Goal: Task Accomplishment & Management: Manage account settings

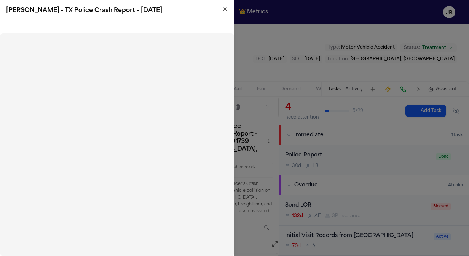
scroll to position [149, 0]
click at [222, 8] on icon "button" at bounding box center [225, 9] width 6 height 6
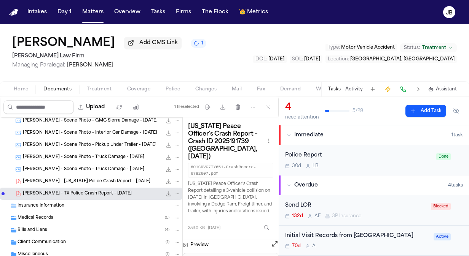
click at [100, 19] on button "Matters" at bounding box center [92, 12] width 27 height 14
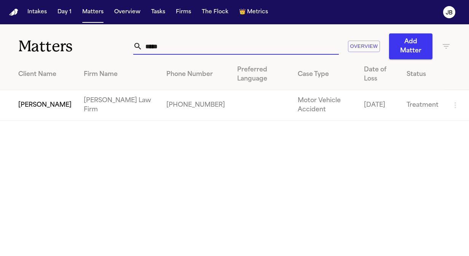
drag, startPoint x: 169, startPoint y: 49, endPoint x: 59, endPoint y: 37, distance: 110.3
click at [59, 37] on div "Matters ***** Overview Add Matter" at bounding box center [234, 41] width 469 height 35
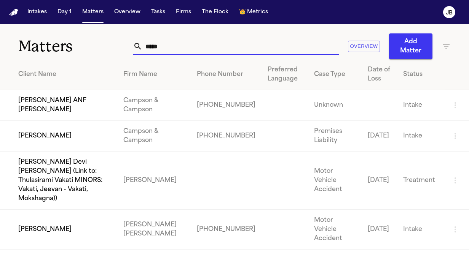
drag, startPoint x: 140, startPoint y: 44, endPoint x: 83, endPoint y: 40, distance: 56.9
click at [83, 40] on div "Matters ***** Overview Add Matter" at bounding box center [234, 41] width 469 height 35
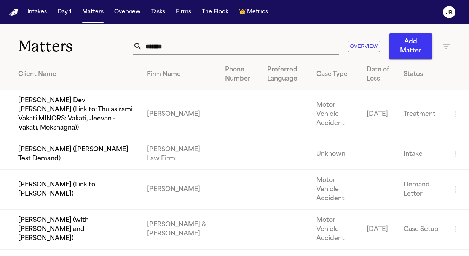
click at [444, 45] on icon "button" at bounding box center [446, 46] width 7 height 5
click at [188, 256] on div at bounding box center [234, 256] width 469 height 0
click at [171, 48] on input "*******" at bounding box center [240, 46] width 196 height 17
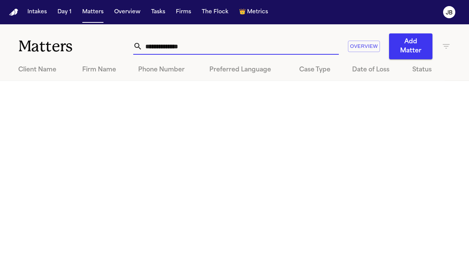
drag, startPoint x: 219, startPoint y: 48, endPoint x: 49, endPoint y: 30, distance: 170.9
click at [49, 30] on div "**********" at bounding box center [234, 41] width 469 height 35
type input "*******"
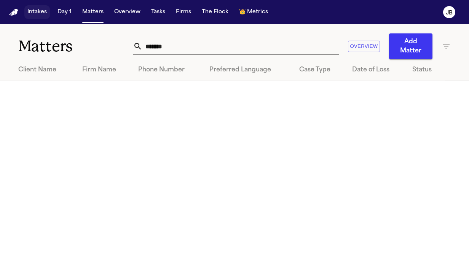
click at [28, 10] on button "Intakes" at bounding box center [36, 12] width 25 height 14
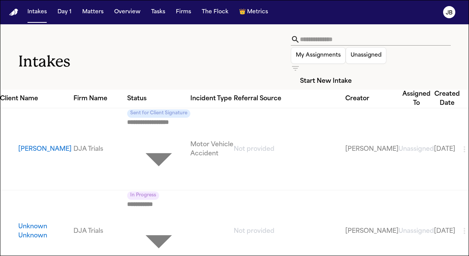
click at [300, 40] on input "text" at bounding box center [375, 39] width 151 height 12
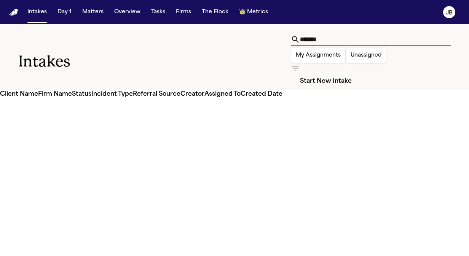
type input "*******"
click at [90, 12] on button "Matters" at bounding box center [92, 12] width 27 height 14
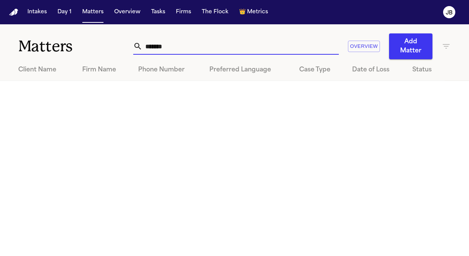
drag, startPoint x: 138, startPoint y: 44, endPoint x: 59, endPoint y: 41, distance: 79.6
click at [59, 41] on div "Matters ******* Overview Add Matter" at bounding box center [234, 41] width 469 height 35
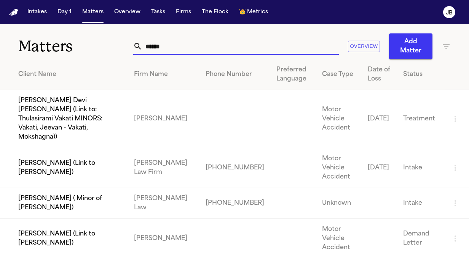
type input "******"
drag, startPoint x: 202, startPoint y: 45, endPoint x: 108, endPoint y: 58, distance: 95.2
click at [108, 58] on div "Matters ****** Overview Add Matter" at bounding box center [234, 41] width 469 height 35
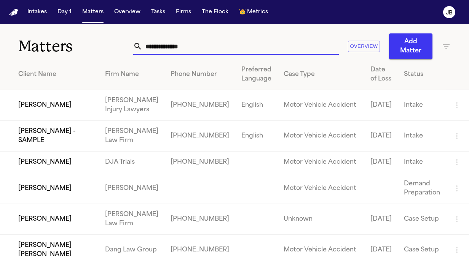
click at [446, 48] on icon "button" at bounding box center [446, 46] width 7 height 5
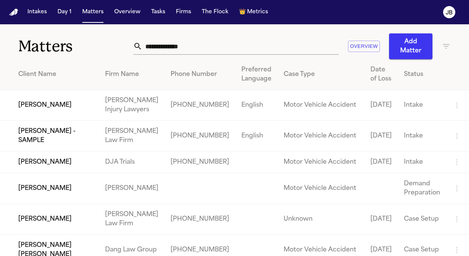
type input "****"
click at [376, 108] on li "[PERSON_NAME] Injury Lawyers" at bounding box center [404, 103] width 108 height 9
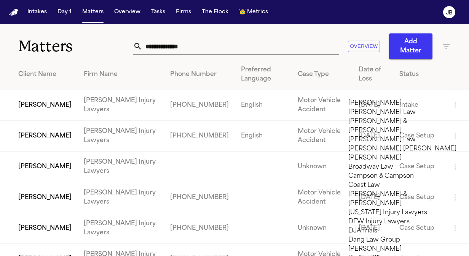
scroll to position [215, 0]
click at [293, 256] on div at bounding box center [234, 256] width 469 height 0
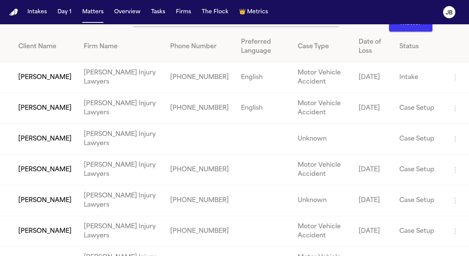
scroll to position [0, 0]
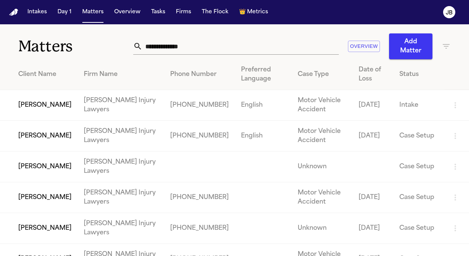
click at [33, 100] on td "[PERSON_NAME]" at bounding box center [39, 105] width 78 height 31
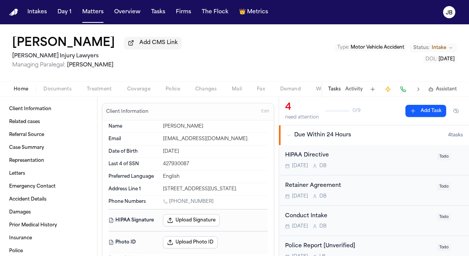
click at [53, 43] on h1 "[PERSON_NAME]" at bounding box center [63, 44] width 103 height 14
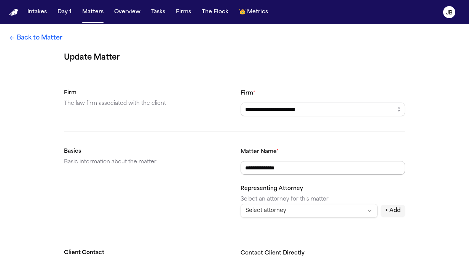
click at [267, 166] on input "**********" at bounding box center [322, 168] width 164 height 14
type input "**********"
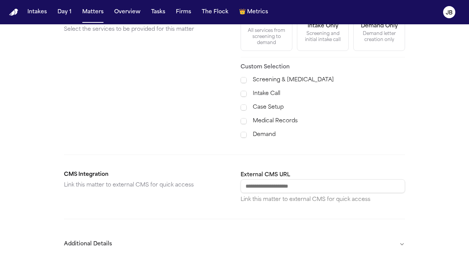
scroll to position [319, 0]
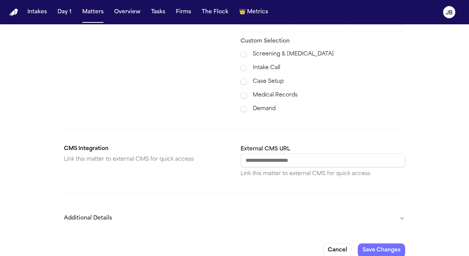
click at [381, 244] on button "Save Changes" at bounding box center [381, 251] width 47 height 14
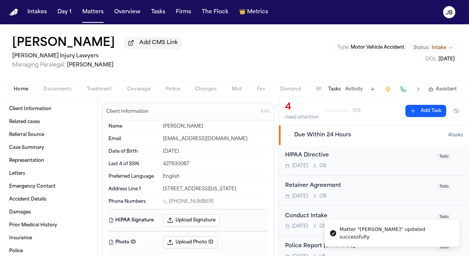
click at [444, 46] on span "Intake" at bounding box center [438, 48] width 14 height 6
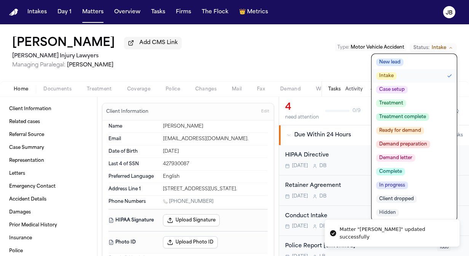
click at [396, 88] on span "Case setup" at bounding box center [392, 90] width 32 height 8
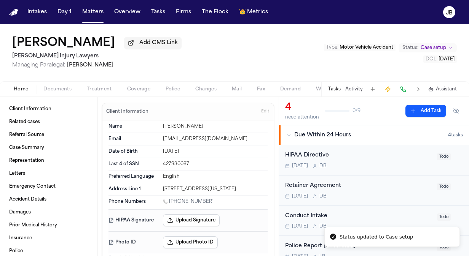
click at [260, 57] on div "[PERSON_NAME] Add CMS Link [PERSON_NAME] Injury Lawyers Managing Paralegal: [PE…" at bounding box center [234, 52] width 469 height 57
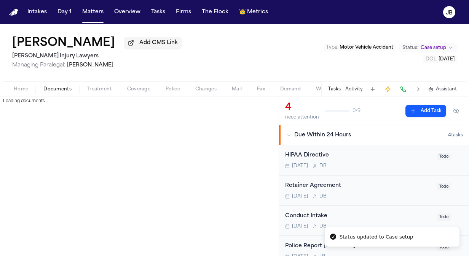
click at [54, 88] on span "Documents" at bounding box center [57, 89] width 28 height 6
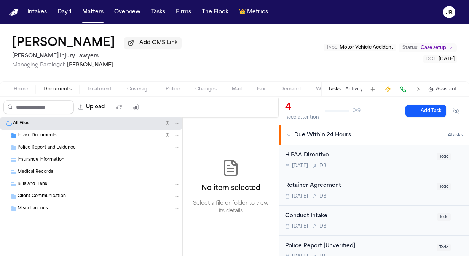
click at [65, 135] on div "Intake Documents ( 1 )" at bounding box center [99, 135] width 163 height 7
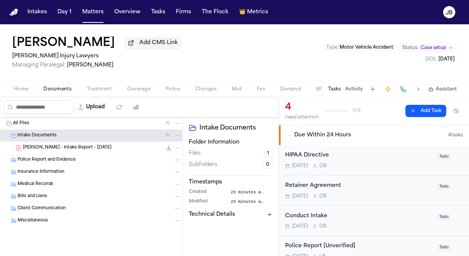
click at [87, 146] on span "[PERSON_NAME] - Intake Report - [DATE]" at bounding box center [67, 148] width 89 height 6
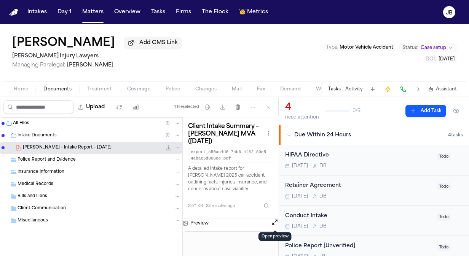
click at [274, 223] on button "Open preview" at bounding box center [275, 223] width 8 height 8
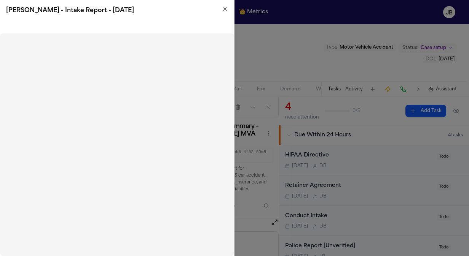
click at [223, 8] on icon "button" at bounding box center [225, 9] width 6 height 6
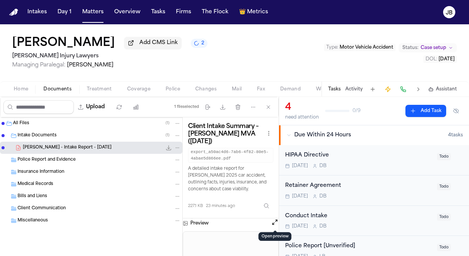
click at [392, 199] on div "[DATE] D B" at bounding box center [358, 197] width 147 height 6
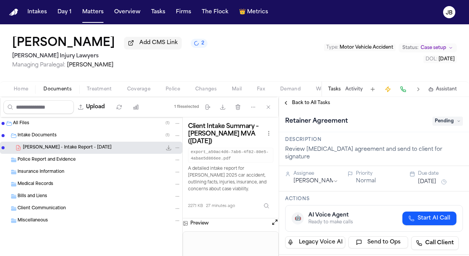
click at [442, 120] on span "Pending" at bounding box center [447, 121] width 30 height 9
type input "*****"
click at [422, 149] on div "Complete" at bounding box center [429, 151] width 64 height 9
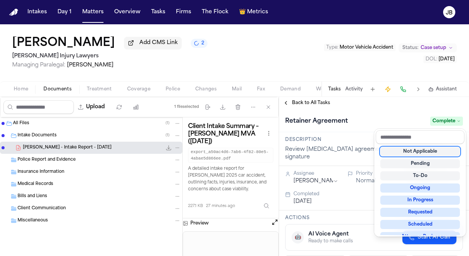
click at [355, 112] on div "[MEDICAL_DATA] Agreement Complete" at bounding box center [374, 120] width 190 height 23
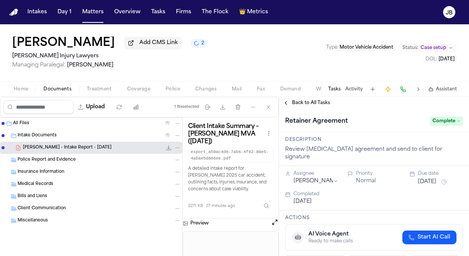
click at [291, 99] on div "Back to All Tasks" at bounding box center [374, 103] width 190 height 12
click at [286, 103] on button "Back to All Tasks" at bounding box center [306, 103] width 55 height 6
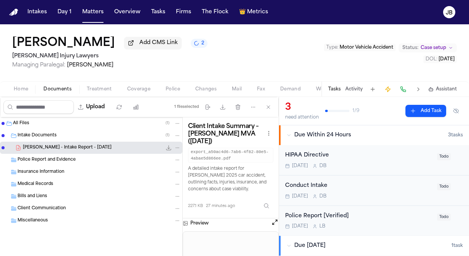
click at [355, 86] on button "Activity" at bounding box center [354, 89] width 18 height 6
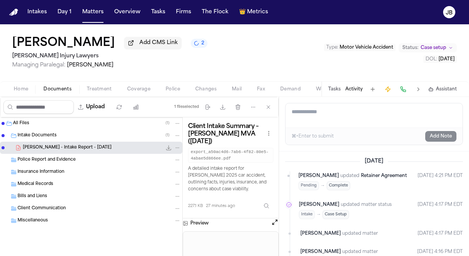
click at [333, 118] on textarea "Add a note to this matter" at bounding box center [373, 115] width 177 height 24
type textarea "**********"
click at [439, 136] on button "Add Note" at bounding box center [440, 136] width 31 height 11
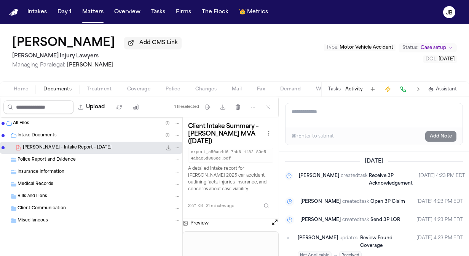
click at [131, 69] on div "[PERSON_NAME] Add CMS Link [PERSON_NAME] Injury Lawyers Managing Paralegal: [PE…" at bounding box center [234, 52] width 469 height 57
click at [94, 13] on button "Matters" at bounding box center [92, 12] width 27 height 14
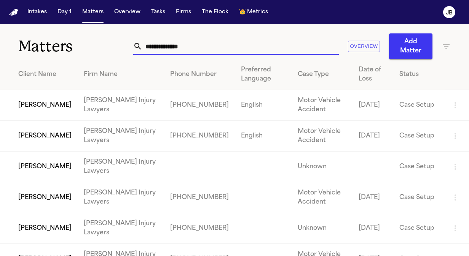
click at [196, 46] on input "text" at bounding box center [240, 46] width 196 height 17
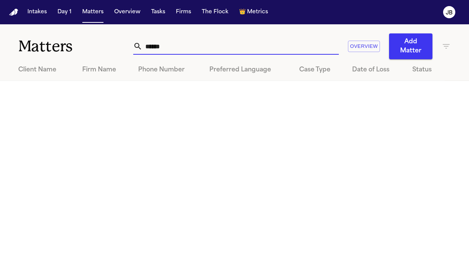
type input "******"
click at [444, 40] on div "****** Overview Add Matter" at bounding box center [291, 46] width 317 height 26
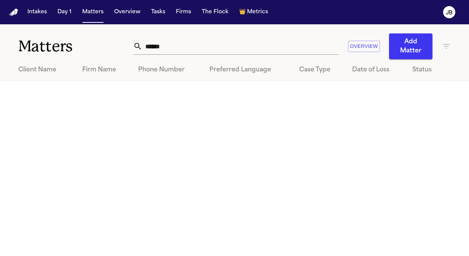
click at [447, 46] on icon "button" at bounding box center [445, 46] width 9 height 9
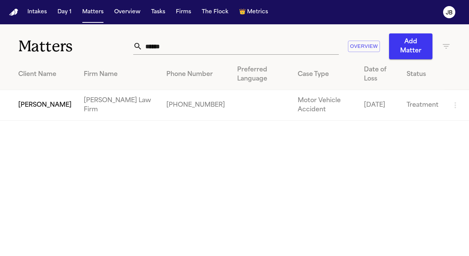
click at [171, 256] on div at bounding box center [234, 256] width 469 height 0
click at [45, 92] on td "[PERSON_NAME]" at bounding box center [39, 105] width 78 height 31
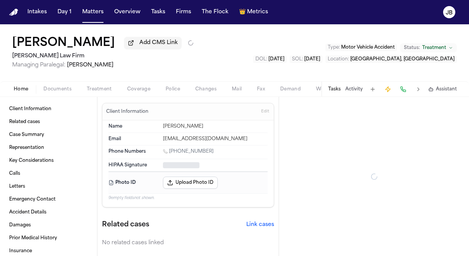
type textarea "*"
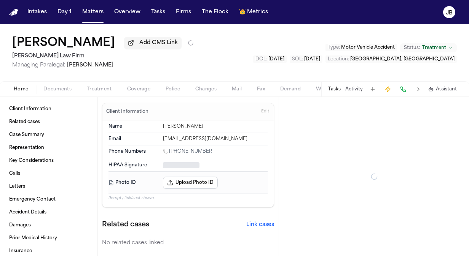
type textarea "*"
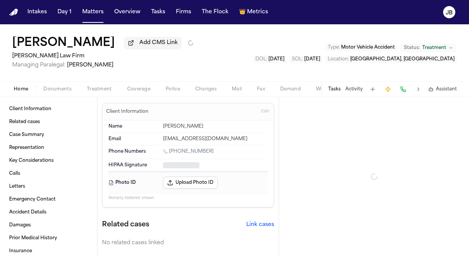
type textarea "*"
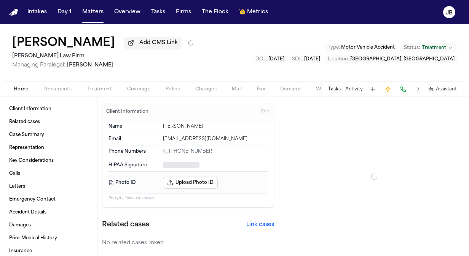
type textarea "*"
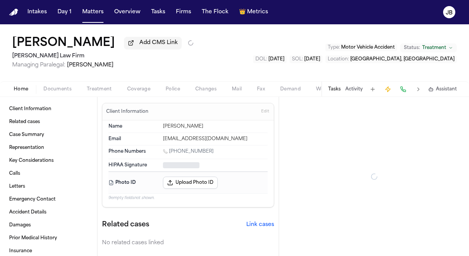
type textarea "*"
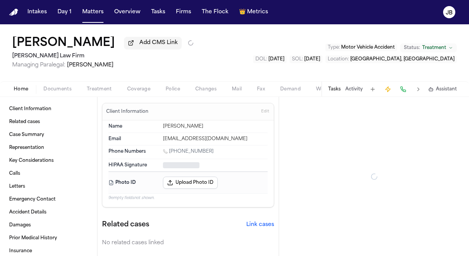
type textarea "*"
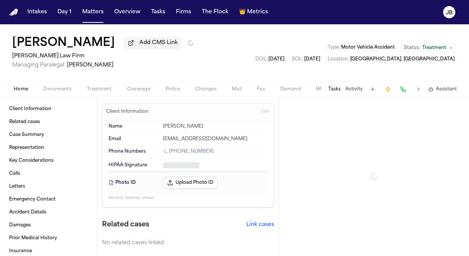
type textarea "*"
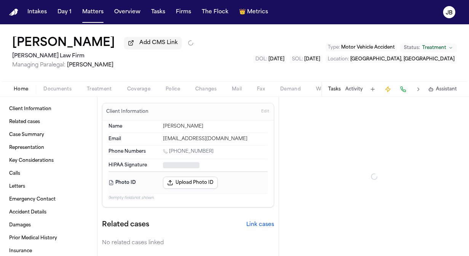
type textarea "*"
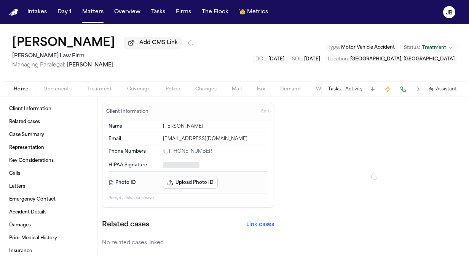
type textarea "*"
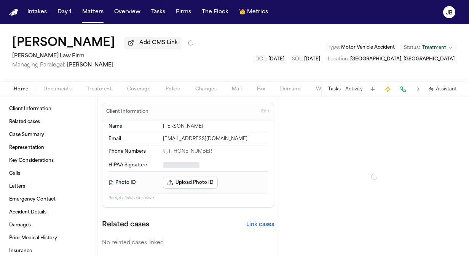
type textarea "*"
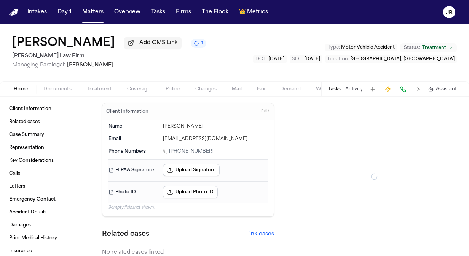
type textarea "*"
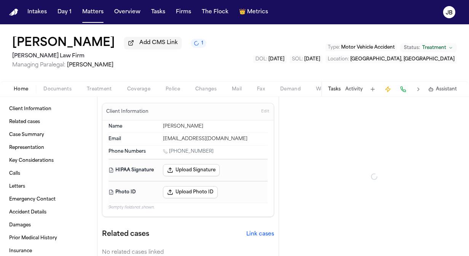
type textarea "*"
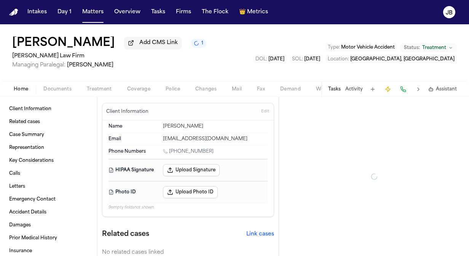
type textarea "*"
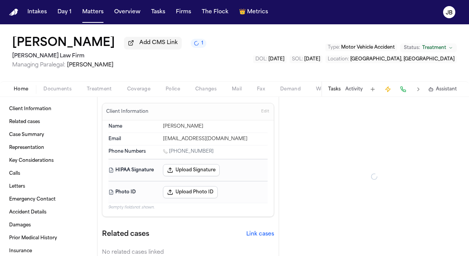
type textarea "*"
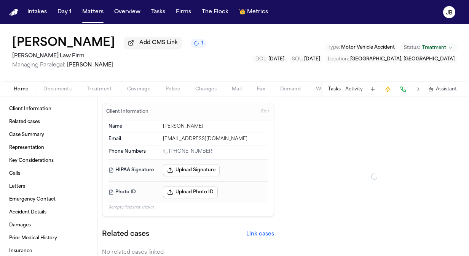
type textarea "*"
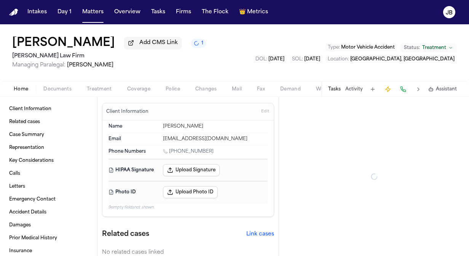
type textarea "*"
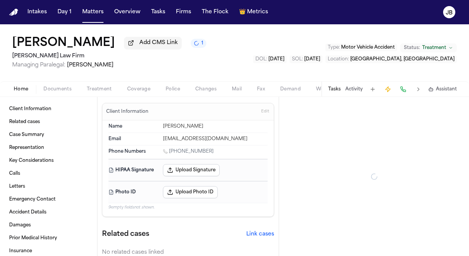
type textarea "*"
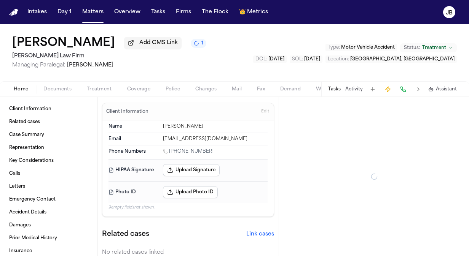
type textarea "*"
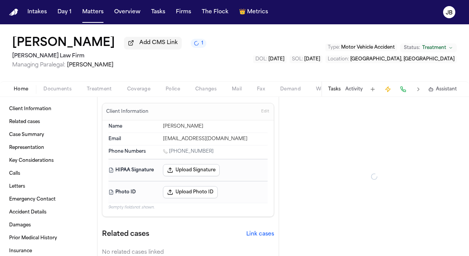
type textarea "*"
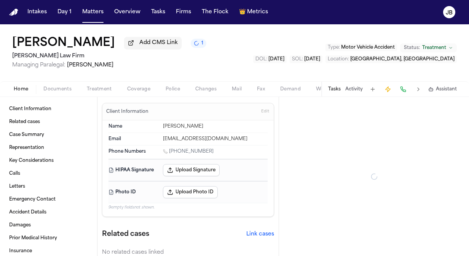
type textarea "*"
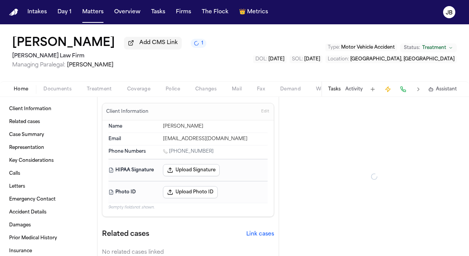
type textarea "*"
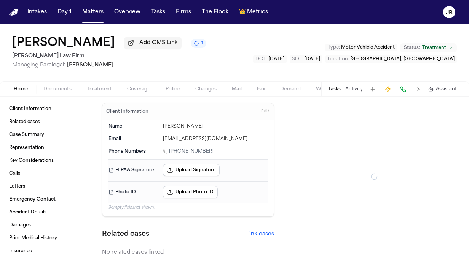
type textarea "*"
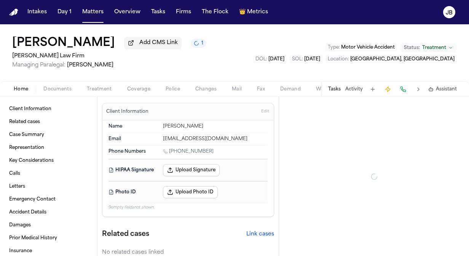
type textarea "*"
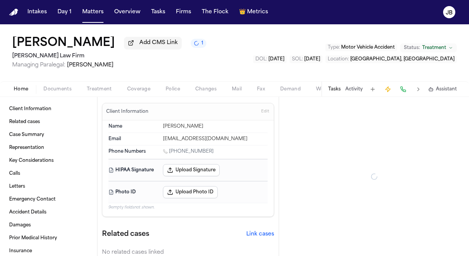
type textarea "*"
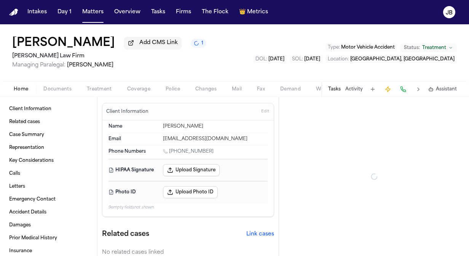
type textarea "*"
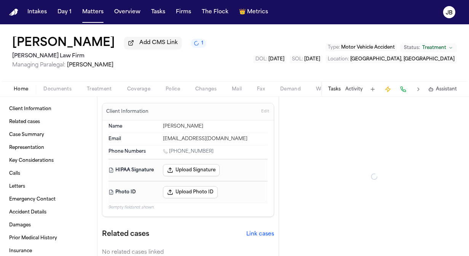
type textarea "*"
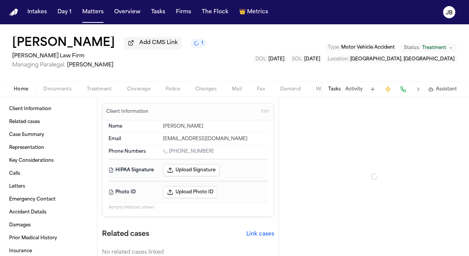
type textarea "*"
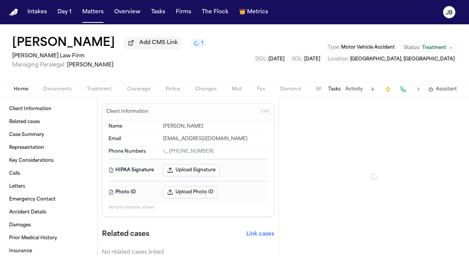
type textarea "*"
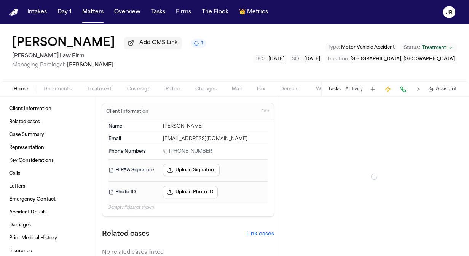
type textarea "*"
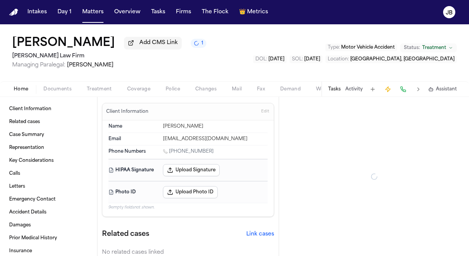
type textarea "*"
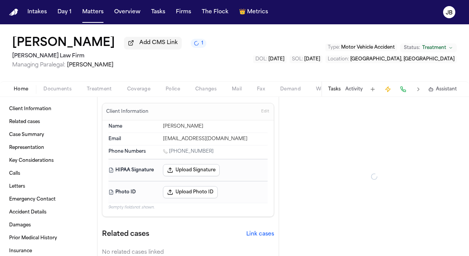
type textarea "*"
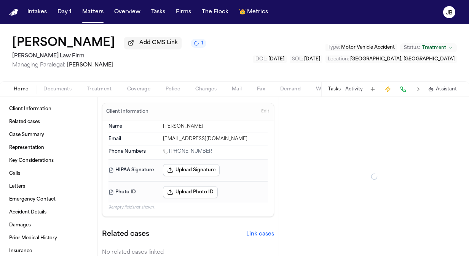
type textarea "*"
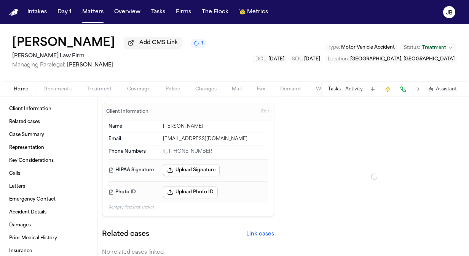
type textarea "*"
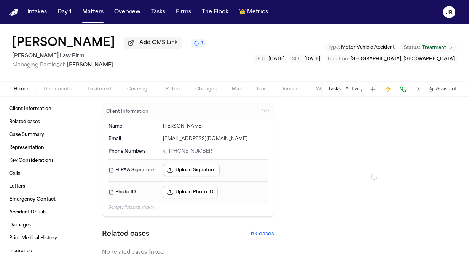
type textarea "*"
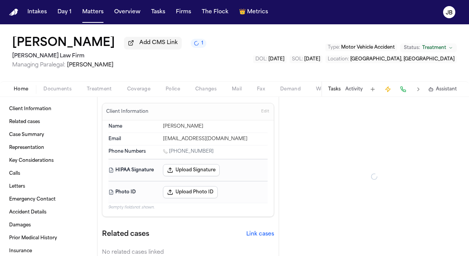
type textarea "*"
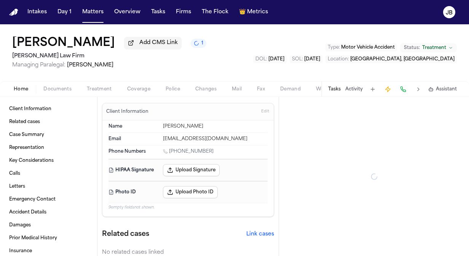
type textarea "*"
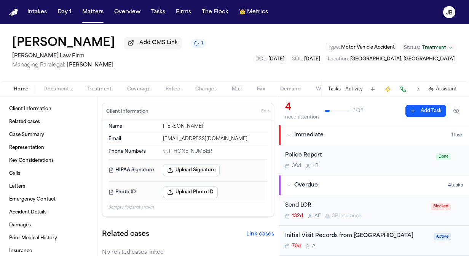
type textarea "*"
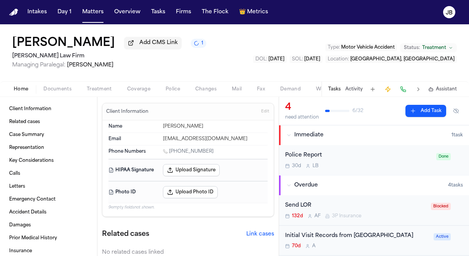
type textarea "*"
click at [21, 88] on span "Home" at bounding box center [21, 89] width 14 height 6
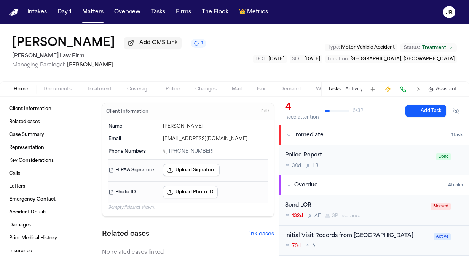
click at [53, 88] on span "Documents" at bounding box center [57, 89] width 28 height 6
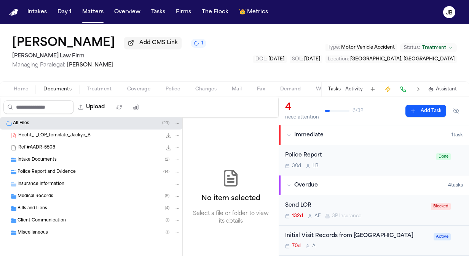
click at [49, 171] on span "Police Report and Evidence" at bounding box center [47, 172] width 58 height 6
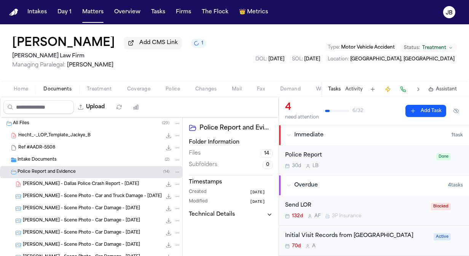
click at [108, 188] on div "[PERSON_NAME] - Dallas Police Crash Report - [DATE] 353.0 KB • PDF" at bounding box center [91, 184] width 182 height 12
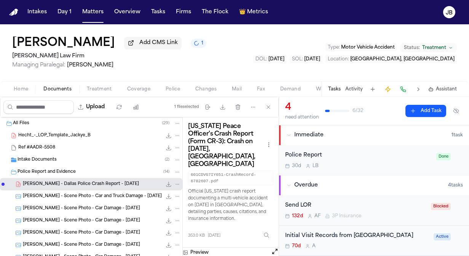
click at [275, 248] on button "Open preview" at bounding box center [275, 252] width 8 height 8
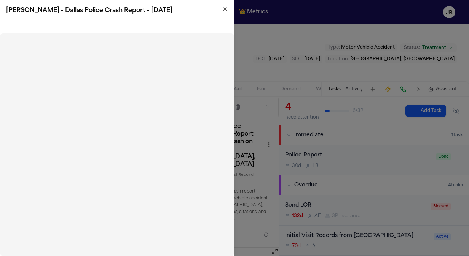
click at [224, 10] on icon "button" at bounding box center [225, 9] width 6 height 6
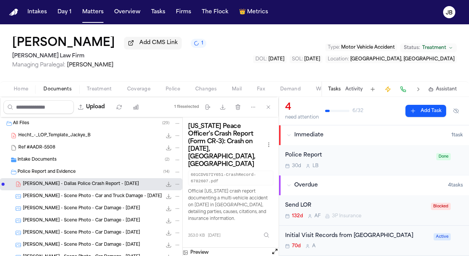
click at [271, 248] on button "Open preview" at bounding box center [275, 252] width 8 height 8
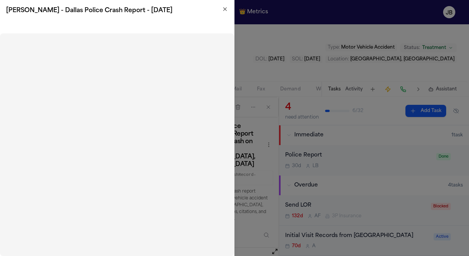
click at [224, 11] on icon "button" at bounding box center [225, 9] width 6 height 6
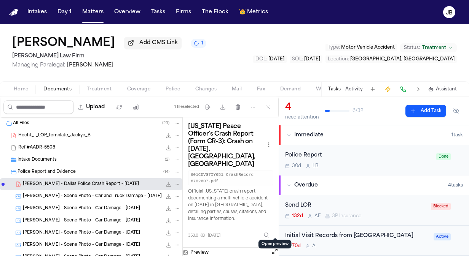
click at [137, 87] on span "Coverage" at bounding box center [138, 89] width 23 height 6
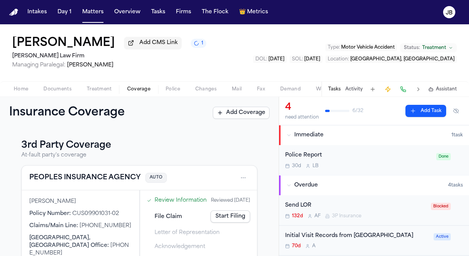
scroll to position [126, 0]
